Goal: Task Accomplishment & Management: Use online tool/utility

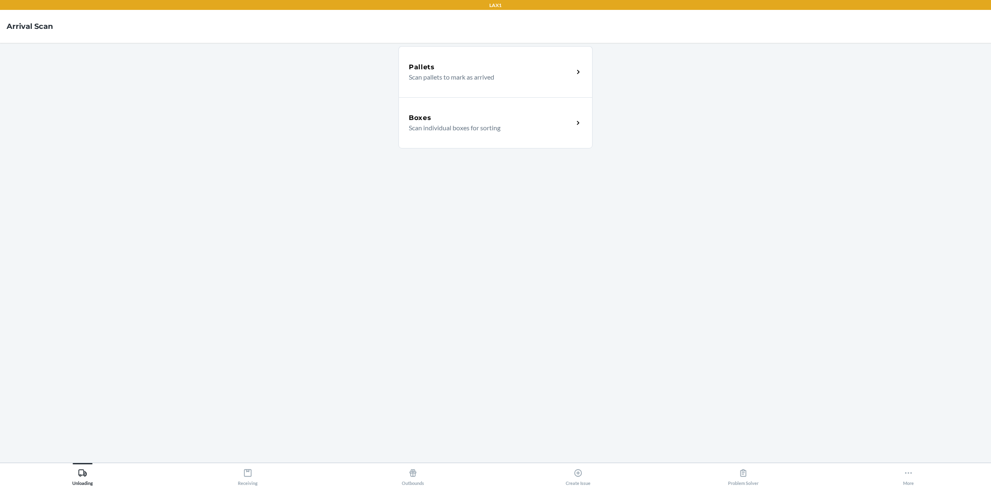
click at [469, 123] on p "Scan individual boxes for sorting" at bounding box center [488, 128] width 158 height 10
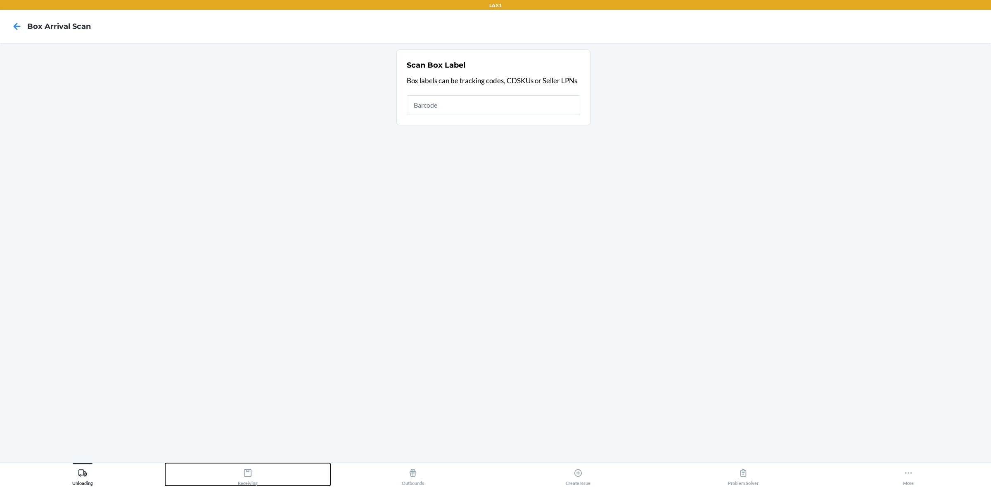
click at [236, 474] on button "Receiving" at bounding box center [247, 474] width 165 height 23
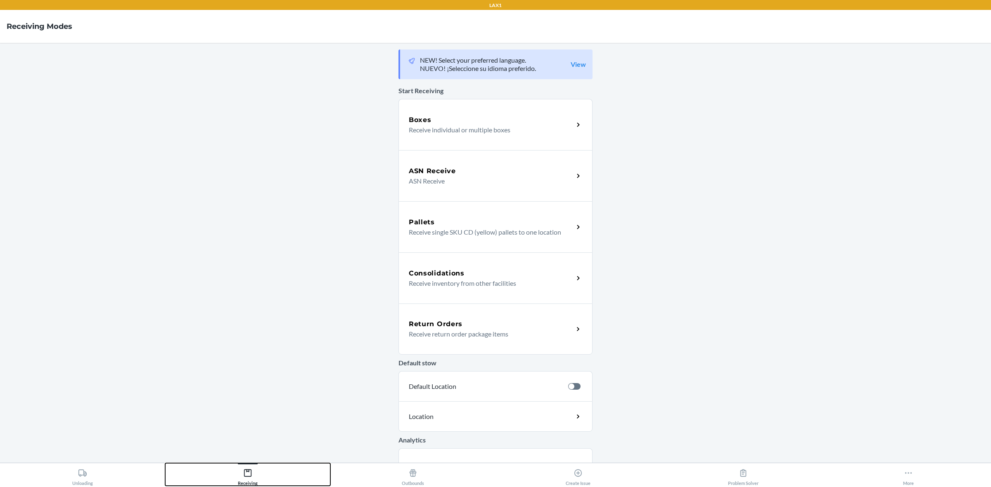
click at [165, 463] on button "Receiving" at bounding box center [247, 474] width 165 height 23
click at [448, 329] on p "Receive return order package items" at bounding box center [488, 334] width 158 height 10
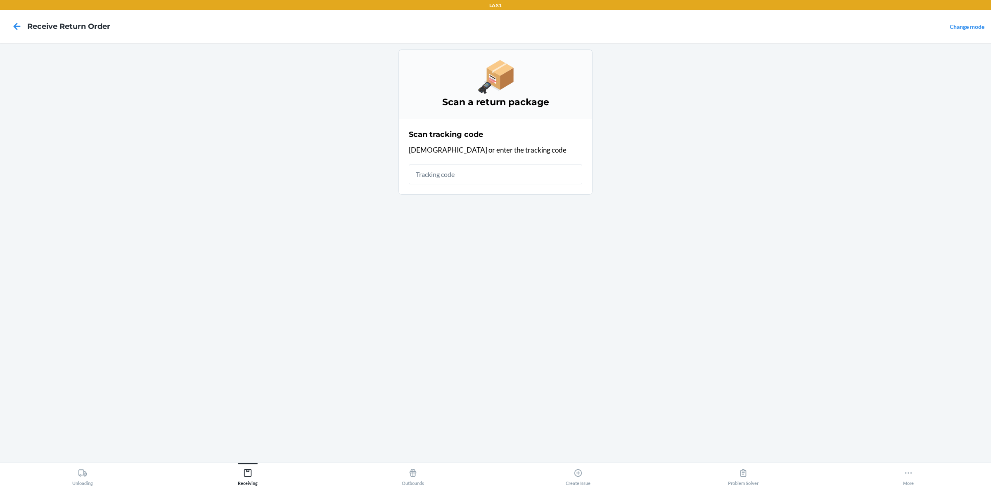
click at [447, 173] on input "text" at bounding box center [495, 175] width 173 height 20
type input "420924089434636106023"
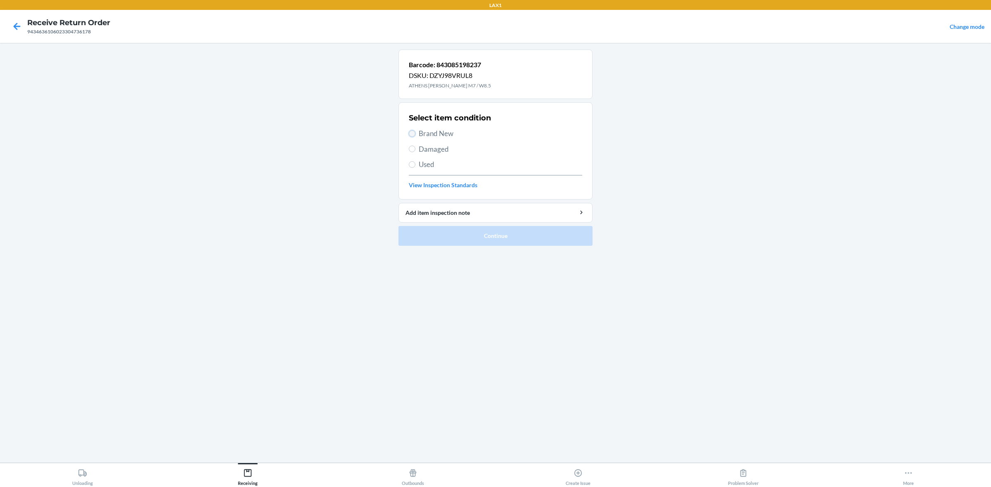
click at [410, 135] on input "Brand New" at bounding box center [412, 133] width 7 height 7
radio input "true"
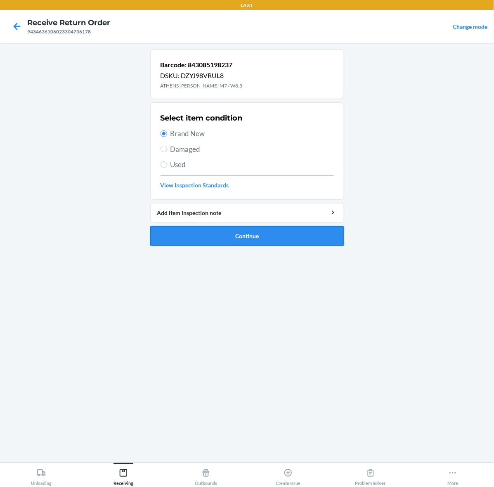
click at [298, 242] on button "Continue" at bounding box center [247, 236] width 194 height 20
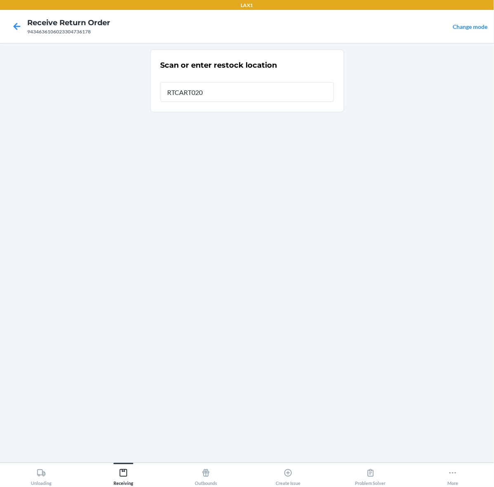
type input "RTCART020"
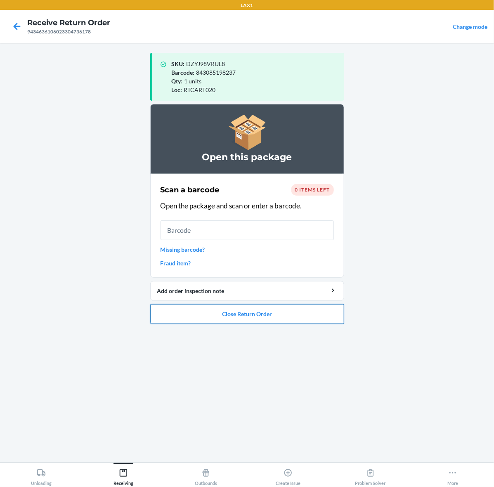
click at [246, 315] on button "Close Return Order" at bounding box center [247, 314] width 194 height 20
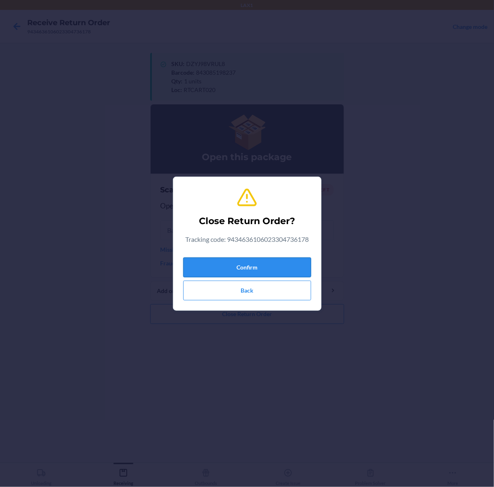
click at [252, 269] on button "Confirm" at bounding box center [247, 268] width 128 height 20
